Goal: Transaction & Acquisition: Purchase product/service

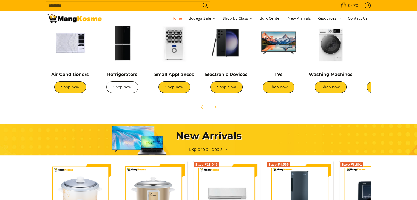
click at [128, 86] on link "Shop now" at bounding box center [122, 87] width 32 height 12
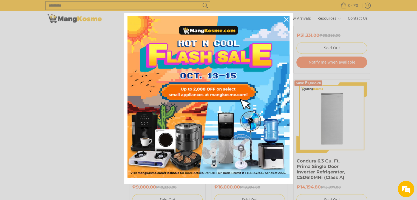
scroll to position [6, 0]
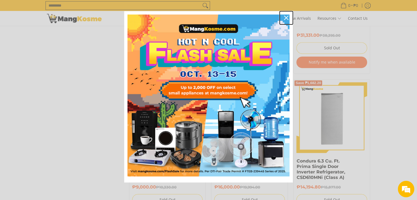
click at [285, 17] on icon "close icon" at bounding box center [286, 18] width 4 height 4
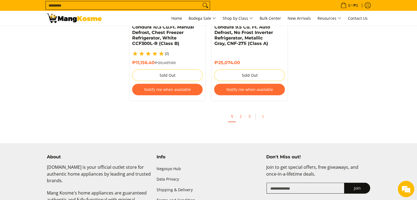
scroll to position [1233, 0]
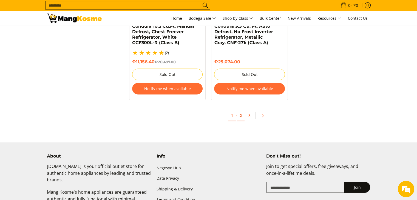
click at [240, 113] on link "2" at bounding box center [241, 115] width 8 height 11
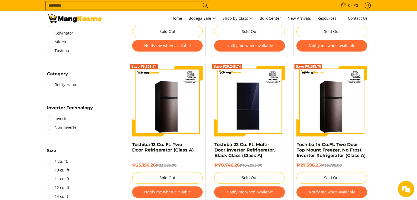
scroll to position [219, 0]
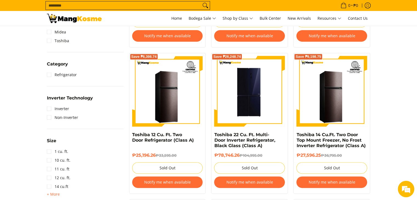
click at [262, 105] on img at bounding box center [249, 91] width 71 height 71
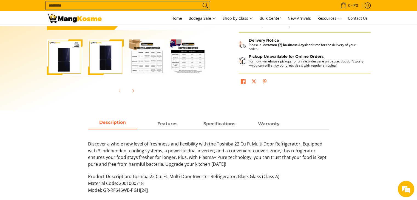
scroll to position [356, 0]
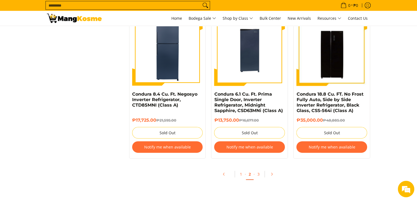
scroll to position [1178, 0]
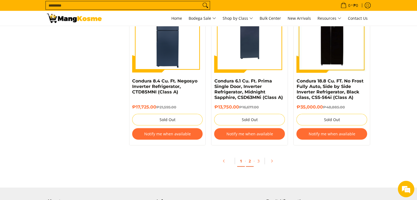
click at [241, 162] on link "1" at bounding box center [241, 161] width 8 height 11
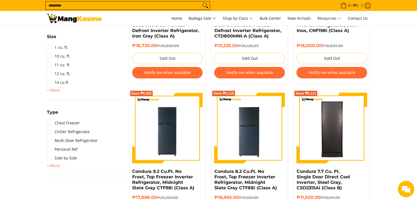
scroll to position [356, 0]
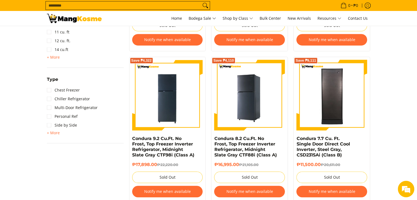
click at [255, 93] on img at bounding box center [249, 95] width 71 height 71
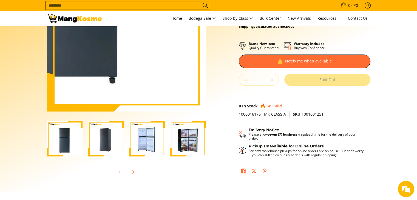
scroll to position [55, 0]
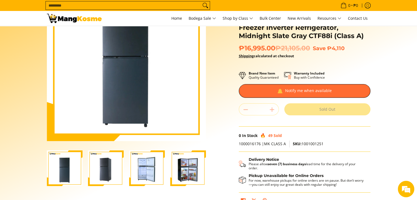
click at [148, 156] on img "Condura 8.2 Cu.Ft. No Frost, Top Freezer Inverter Refrigerator, Midnight Slate …" at bounding box center [147, 168] width 36 height 36
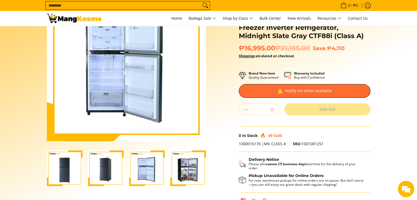
click at [187, 162] on img "Condura 8.2 Cu.Ft. No Frost, Top Freezer Inverter Refrigerator, Midnight Slate …" at bounding box center [188, 168] width 36 height 36
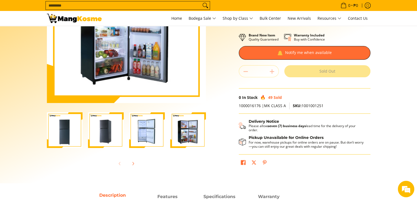
scroll to position [0, 0]
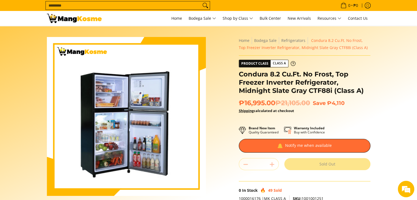
click at [90, 5] on input "Search..." at bounding box center [123, 5] width 155 height 8
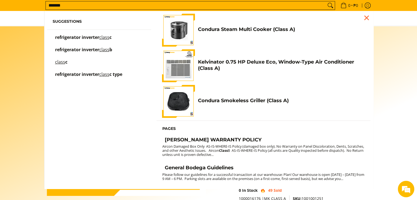
type input "*******"
click at [326, 1] on button "Search" at bounding box center [330, 5] width 9 height 8
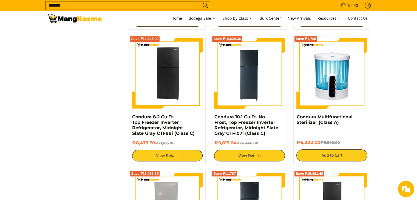
scroll to position [495, 0]
